Goal: Find specific page/section: Find specific page/section

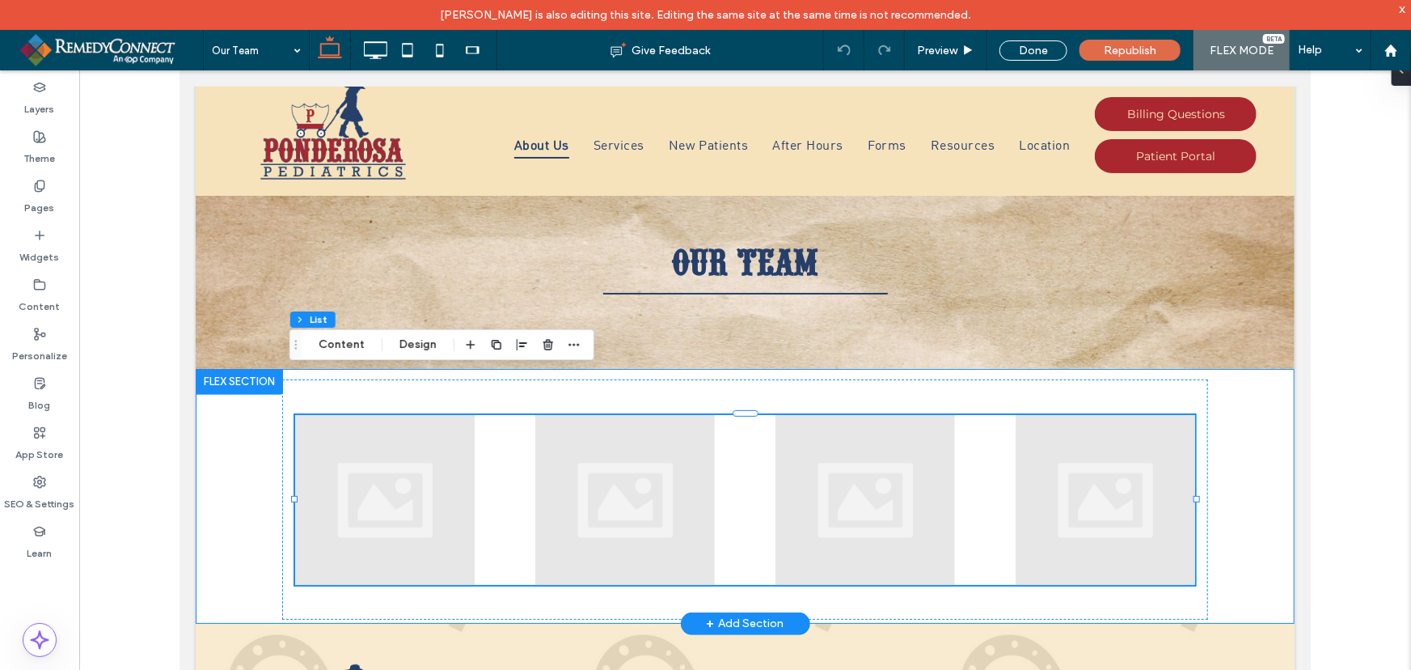
click at [1260, 436] on div "List of Services" at bounding box center [744, 495] width 1099 height 255
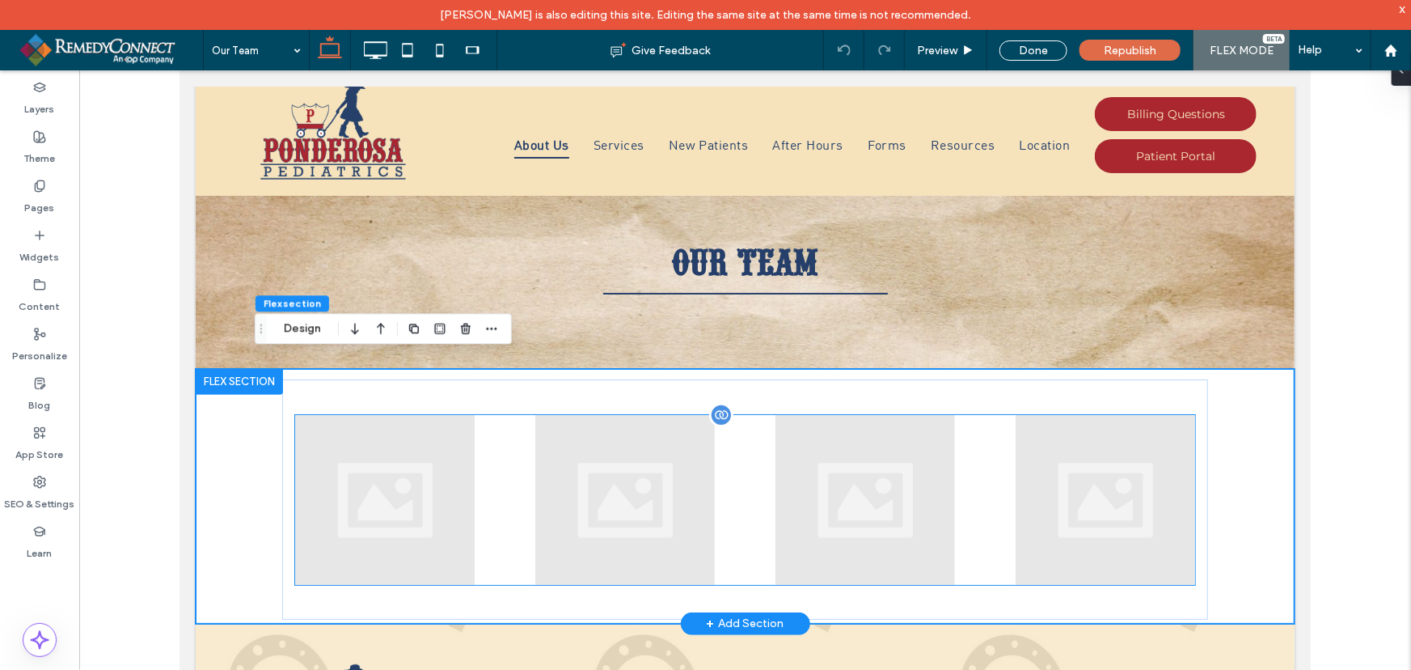
click at [442, 484] on div at bounding box center [384, 499] width 180 height 170
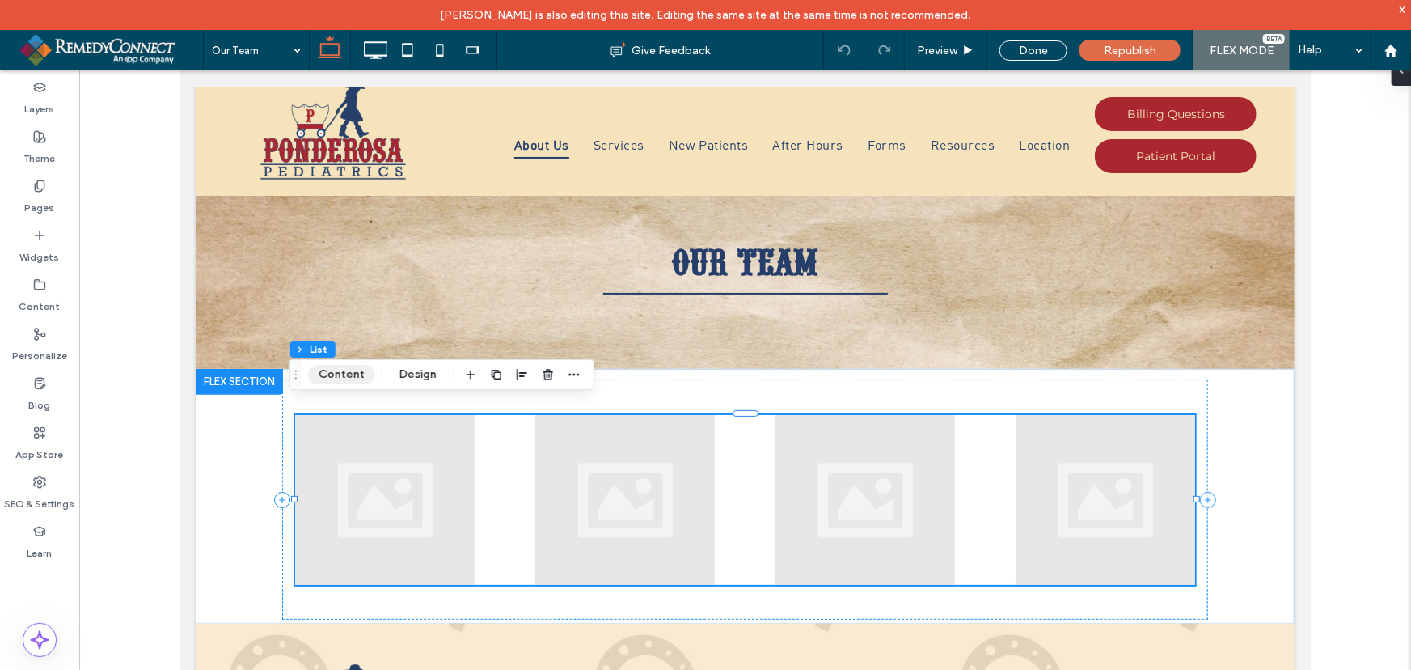
click at [321, 370] on button "Content" at bounding box center [341, 374] width 67 height 19
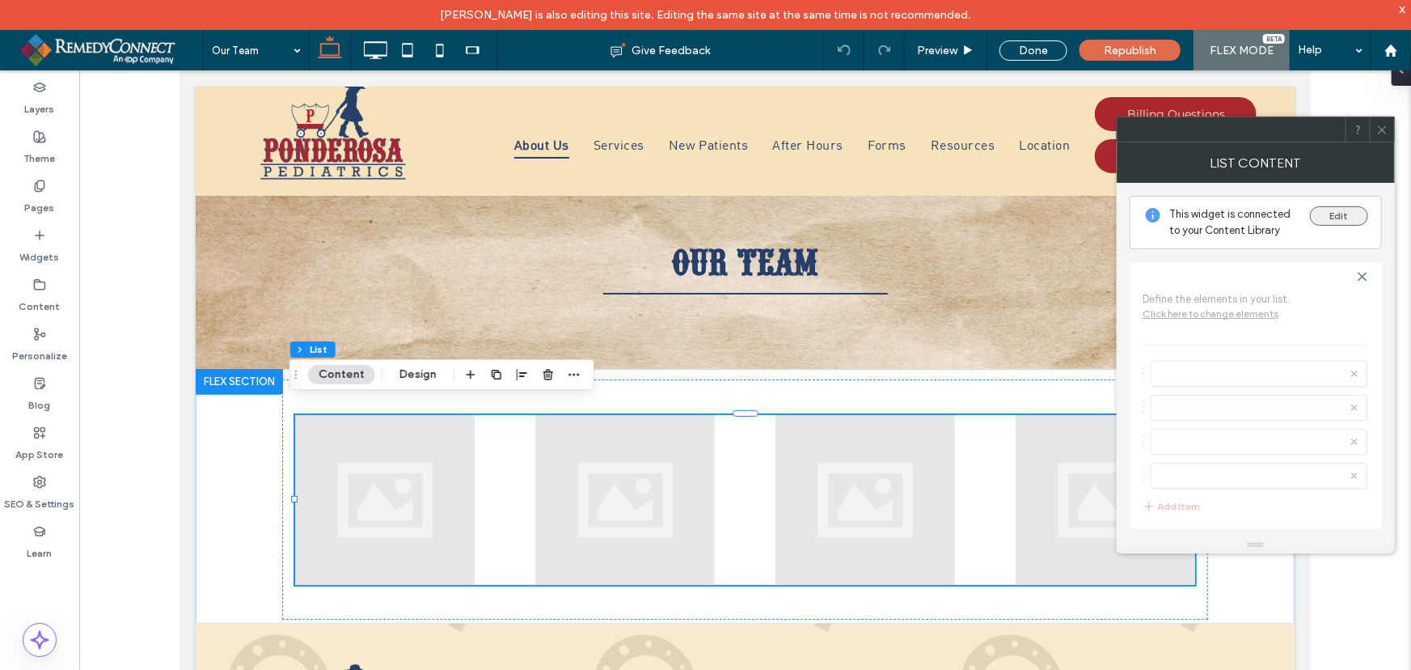
click at [1331, 209] on button "Edit" at bounding box center [1339, 215] width 58 height 19
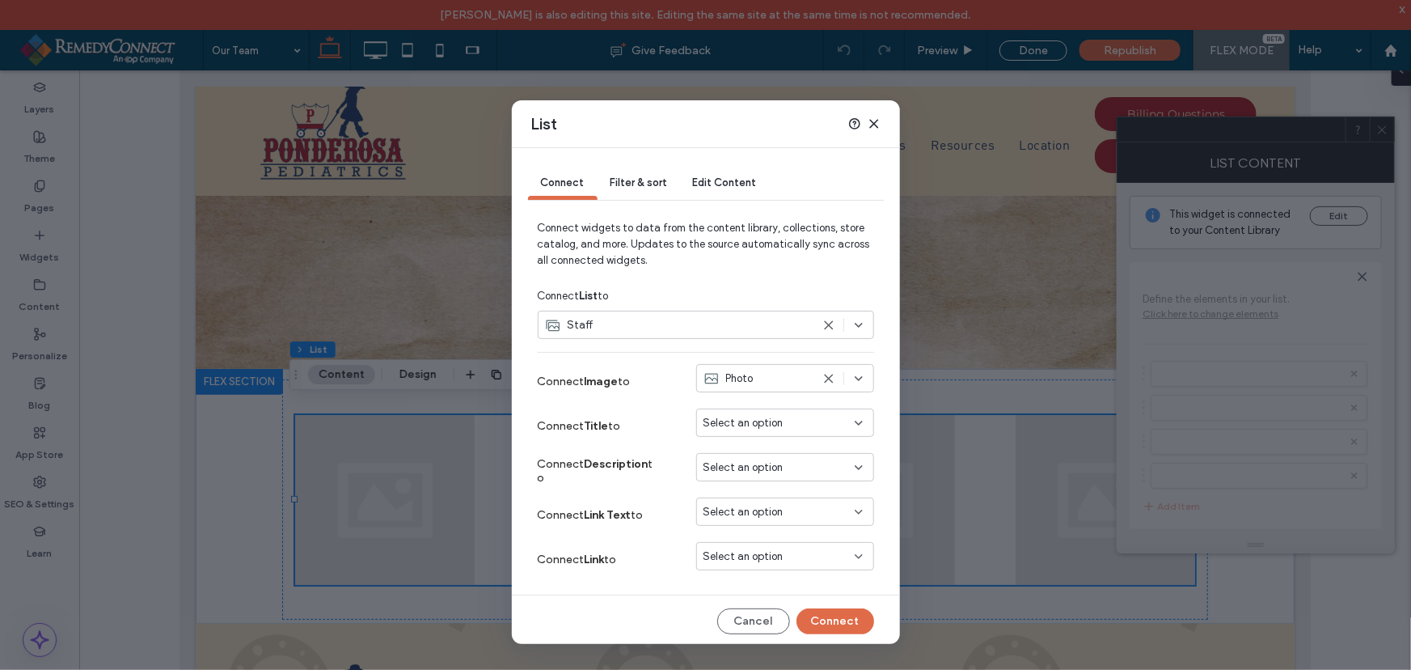
click at [825, 327] on use at bounding box center [828, 324] width 7 height 7
drag, startPoint x: 792, startPoint y: 332, endPoint x: 770, endPoint y: 332, distance: 21.9
click at [770, 332] on div "Staff" at bounding box center [678, 325] width 266 height 16
type input "**"
click at [720, 412] on div "Providers" at bounding box center [701, 409] width 324 height 28
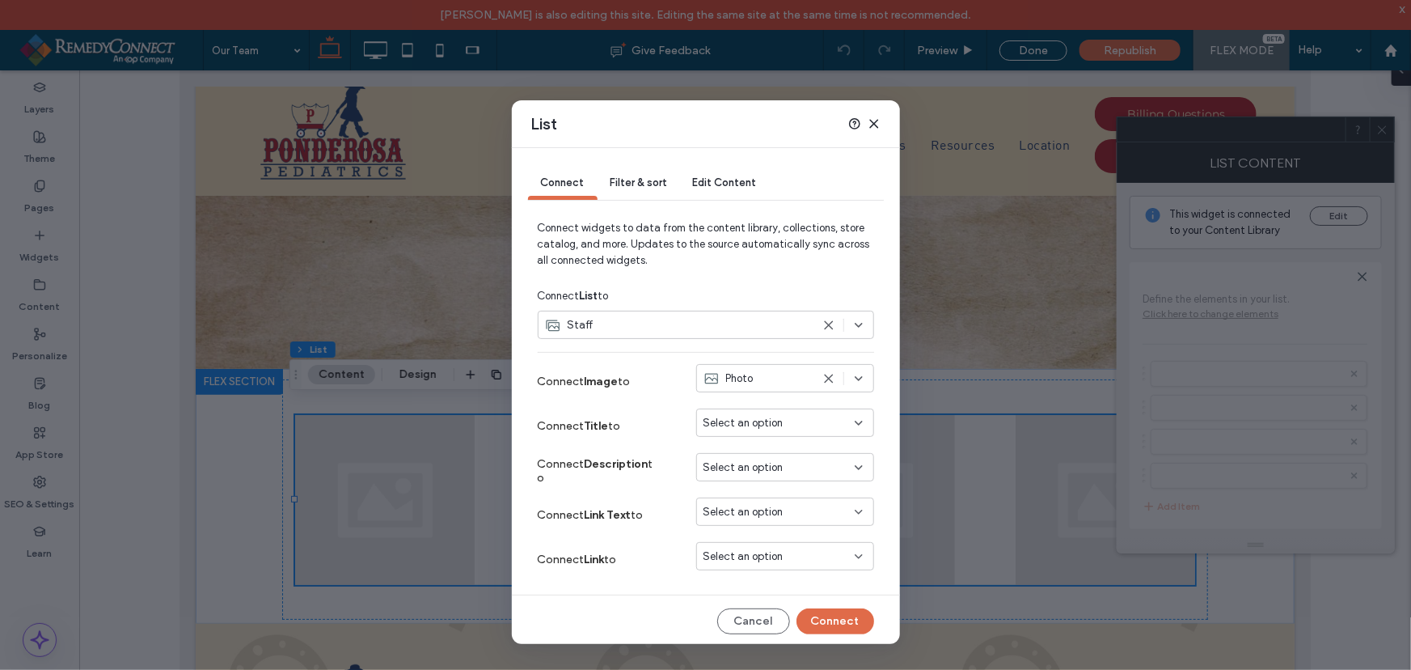
click at [783, 370] on div "Photo" at bounding box center [758, 378] width 108 height 16
click at [753, 430] on span "ProfilePhoto" at bounding box center [749, 435] width 57 height 16
